Goal: Task Accomplishment & Management: Manage account settings

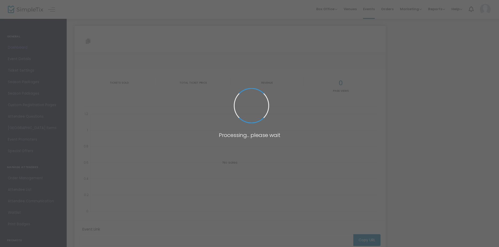
type input "[URL][DOMAIN_NAME]"
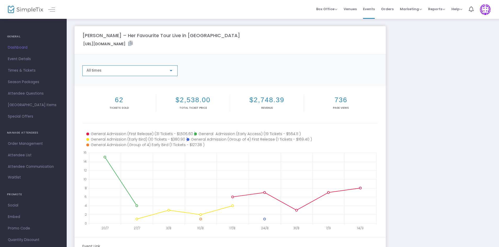
click at [172, 72] on div at bounding box center [171, 71] width 5 height 4
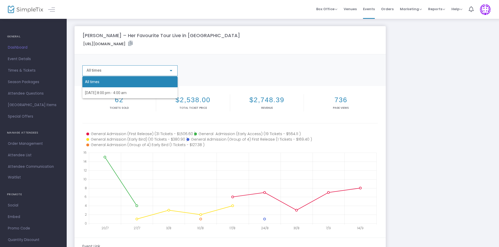
click at [172, 72] on div at bounding box center [249, 123] width 499 height 247
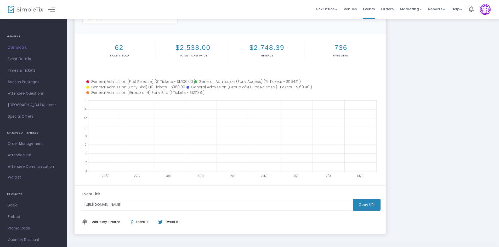
scroll to position [73, 0]
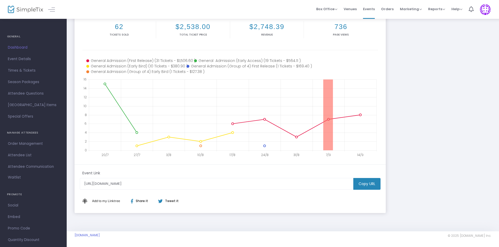
drag, startPoint x: 328, startPoint y: 134, endPoint x: 325, endPoint y: 134, distance: 2.6
click at [325, 134] on body "Processing... please wait Box Office Sell Tickets Bookings Sell Season Pass Ven…" at bounding box center [249, 50] width 499 height 247
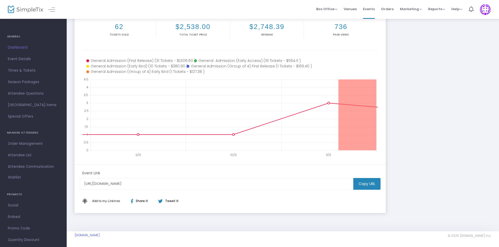
drag, startPoint x: 339, startPoint y: 115, endPoint x: 390, endPoint y: 116, distance: 51.6
click at [390, 116] on div "Musa Keys – Her Favourite Tour Live in Melbourne https://www.simpletix.com/e/mu…" at bounding box center [283, 83] width 422 height 260
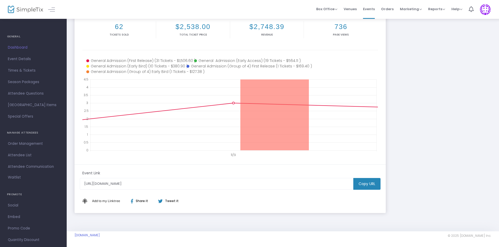
drag, startPoint x: 327, startPoint y: 117, endPoint x: 259, endPoint y: 131, distance: 70.0
click at [259, 131] on body "Processing... please wait Box Office Sell Tickets Bookings Sell Season Pass Ven…" at bounding box center [249, 50] width 499 height 247
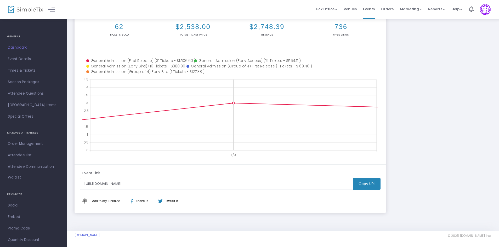
click at [204, 126] on icon at bounding box center [233, 115] width 288 height 71
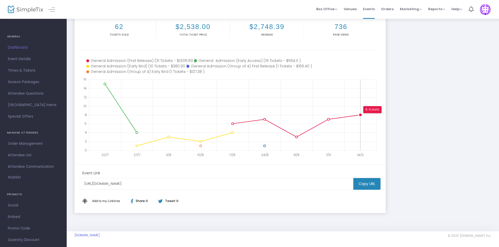
click at [362, 115] on circle at bounding box center [360, 114] width 3 height 3
click at [360, 125] on icon at bounding box center [233, 115] width 288 height 71
click at [361, 129] on icon at bounding box center [361, 115] width 0 height 71
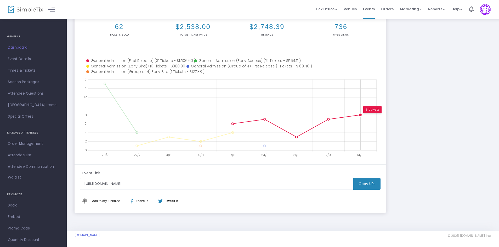
click at [361, 115] on circle at bounding box center [360, 114] width 3 height 3
click at [361, 114] on circle at bounding box center [360, 114] width 3 height 3
click at [361, 116] on circle at bounding box center [360, 114] width 3 height 3
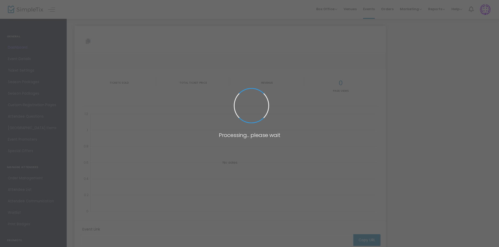
type input "[URL][DOMAIN_NAME]"
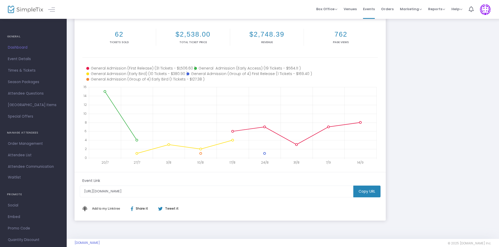
click at [25, 155] on span "Attendee List" at bounding box center [33, 155] width 51 height 7
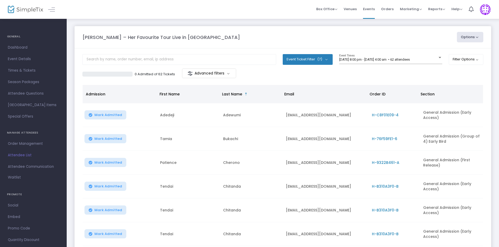
click at [295, 78] on div "0 Admitted of 62 Tickets Advanced filters" at bounding box center [282, 74] width 401 height 11
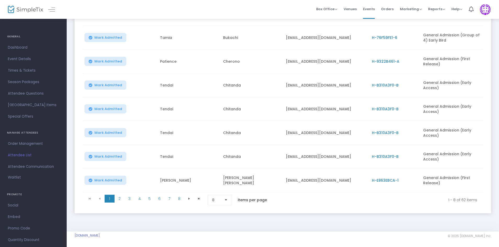
scroll to position [103, 0]
click at [120, 198] on span "2" at bounding box center [120, 199] width 10 height 8
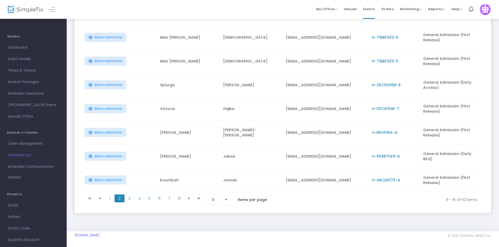
scroll to position [102, 0]
click at [129, 200] on span "3" at bounding box center [130, 199] width 10 height 8
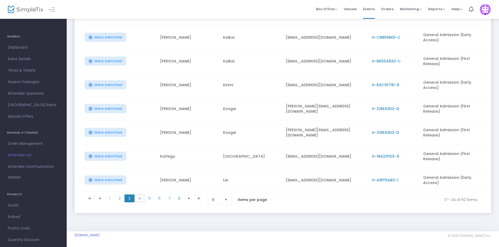
click at [139, 199] on span "4" at bounding box center [139, 199] width 10 height 8
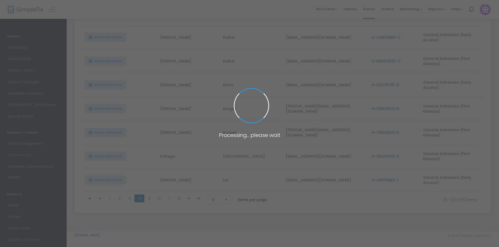
scroll to position [101, 0]
